Goal: Task Accomplishment & Management: Complete application form

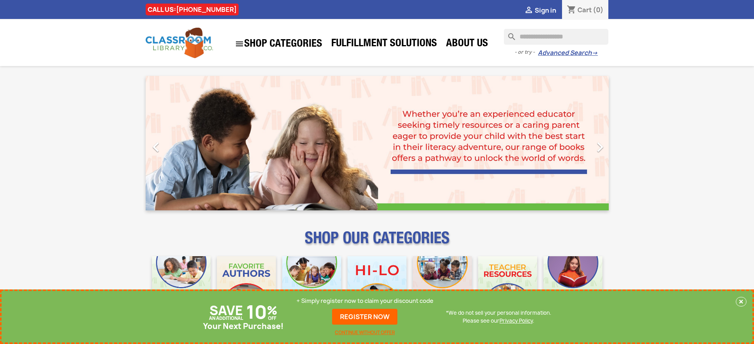
click at [365, 301] on p "+ Simply register now to claim your discount code" at bounding box center [365, 301] width 137 height 8
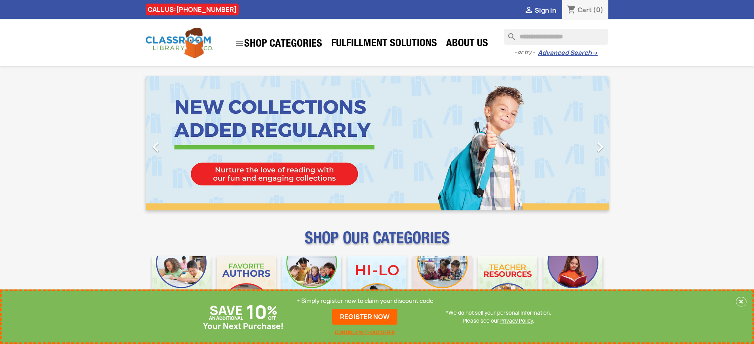
click at [365, 301] on p "+ Simply register now to claim your discount code" at bounding box center [365, 301] width 137 height 8
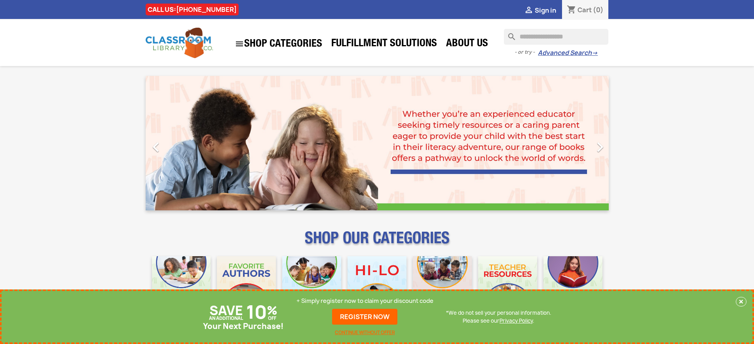
click at [365, 301] on p "+ Simply register now to claim your discount code" at bounding box center [365, 301] width 137 height 8
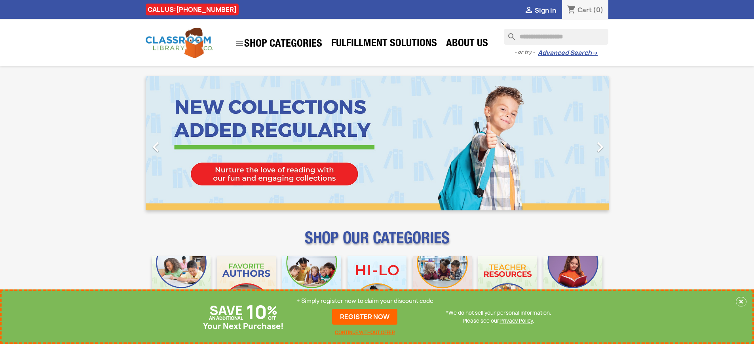
click at [365, 301] on p "+ Simply register now to claim your discount code" at bounding box center [365, 301] width 137 height 8
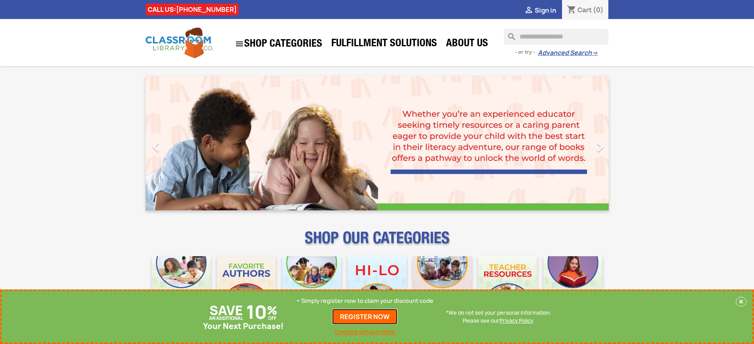
click at [365, 317] on link "REGISTER NOW" at bounding box center [364, 317] width 65 height 16
click at [365, 301] on p "+ Simply register now to claim your discount code" at bounding box center [365, 301] width 137 height 8
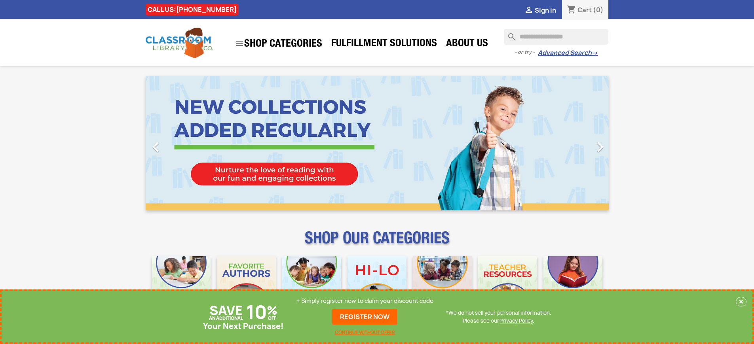
click at [365, 301] on p "+ Simply register now to claim your discount code" at bounding box center [365, 301] width 137 height 8
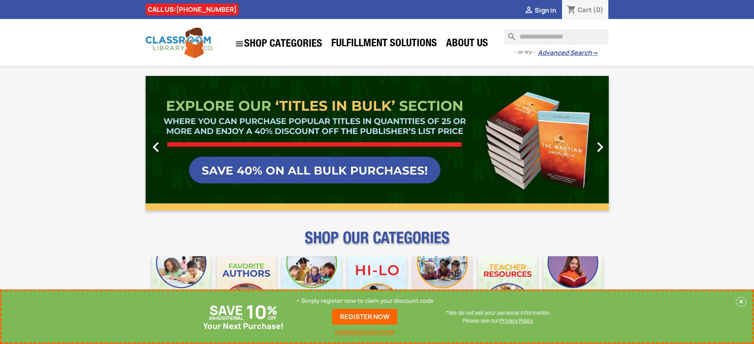
click at [365, 317] on link "REGISTER NOW" at bounding box center [364, 317] width 65 height 16
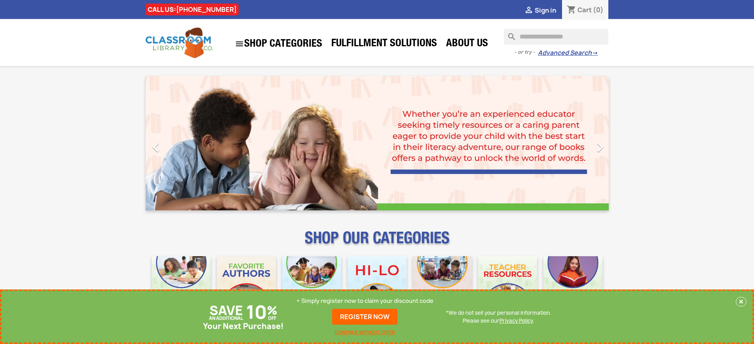
click at [365, 301] on p "+ Simply register now to claim your discount code" at bounding box center [365, 301] width 137 height 8
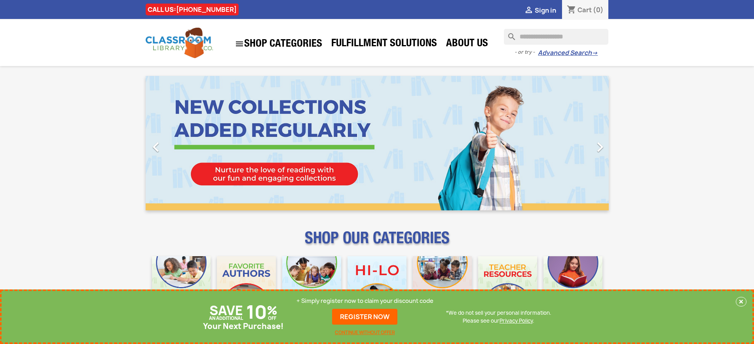
click at [365, 301] on p "+ Simply register now to claim your discount code" at bounding box center [365, 301] width 137 height 8
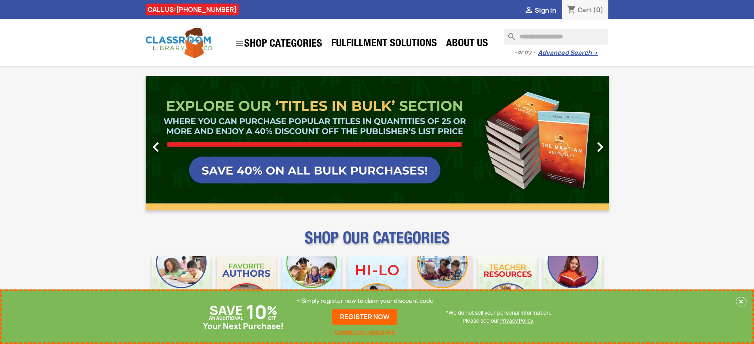
click at [365, 317] on link "REGISTER NOW" at bounding box center [364, 317] width 65 height 16
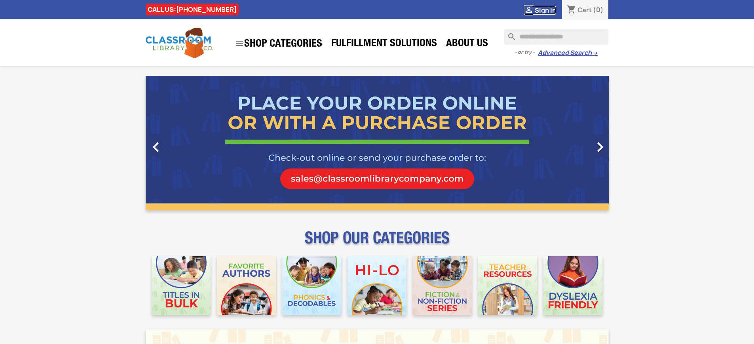
click at [545, 10] on span "Sign in" at bounding box center [545, 10] width 21 height 9
